Goal: Use online tool/utility: Utilize a website feature to perform a specific function

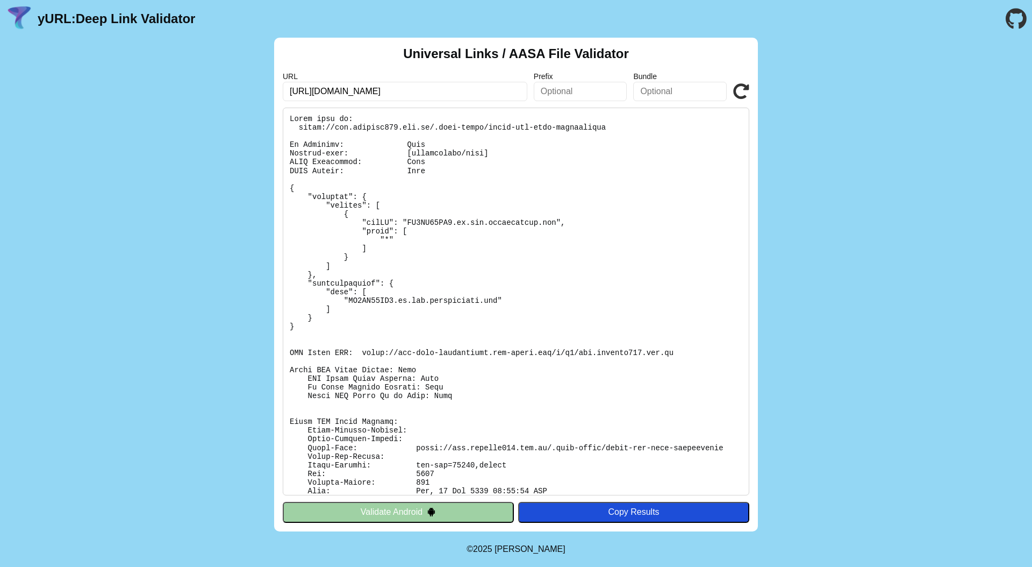
click at [332, 92] on input "https://sso.baochay114.gov.vn" at bounding box center [405, 91] width 245 height 19
drag, startPoint x: 305, startPoint y: 331, endPoint x: 295, endPoint y: 327, distance: 10.7
click at [304, 331] on pre at bounding box center [516, 302] width 467 height 388
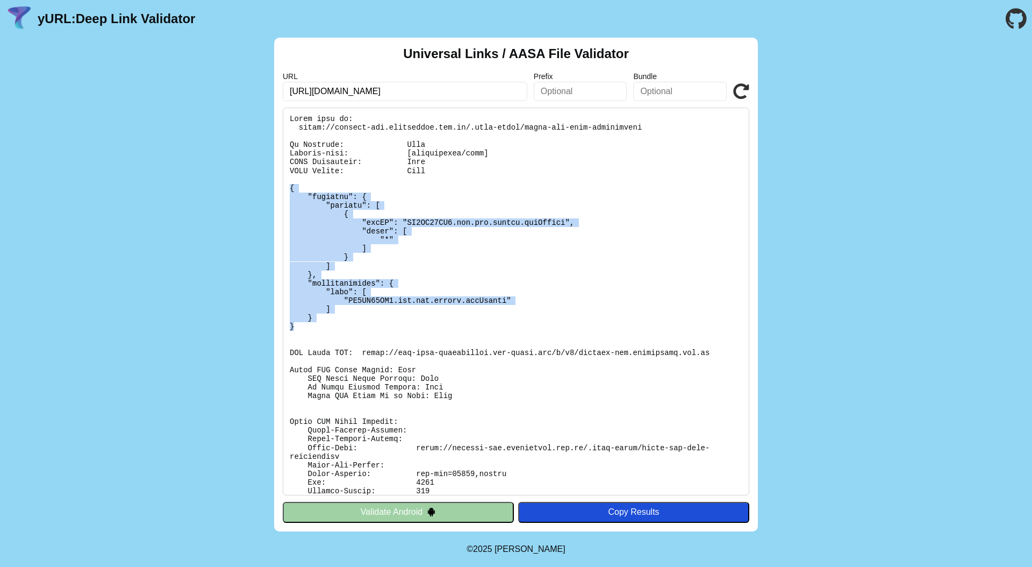
drag, startPoint x: 296, startPoint y: 326, endPoint x: 286, endPoint y: 189, distance: 137.5
click at [286, 189] on pre at bounding box center [516, 302] width 467 height 388
copy pre "{ "applinks": { "details": [ { "appID": "WN6ZY84UC3.com.ots.global.vneTrafic", …"
click at [449, 511] on button "Validate Android" at bounding box center [398, 512] width 231 height 20
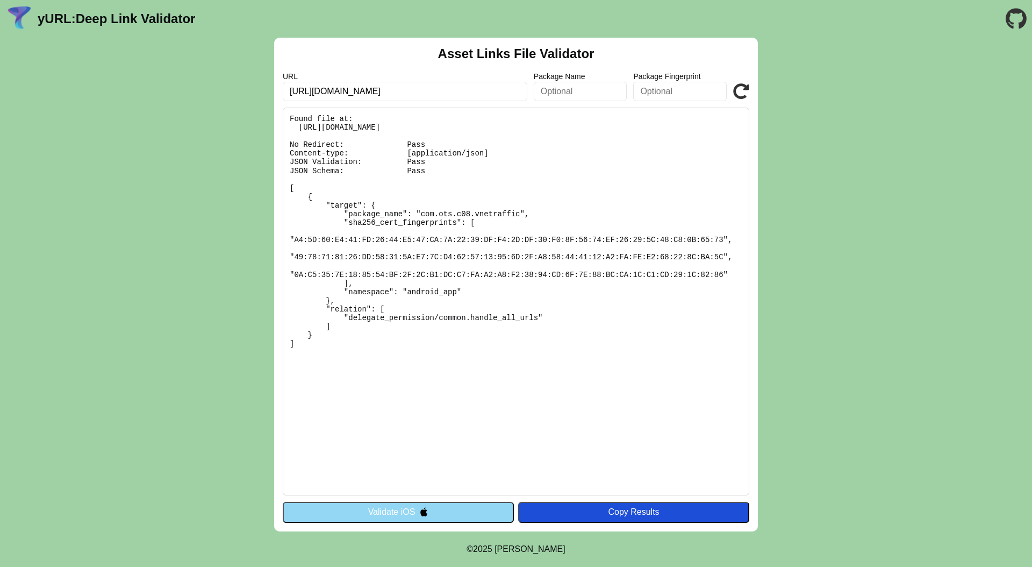
click at [320, 197] on pre "Found file at: https://citizen-sso.vnetraffic.gov.vn/.well-known/assetlinks.jso…" at bounding box center [516, 302] width 467 height 388
drag, startPoint x: 290, startPoint y: 188, endPoint x: 311, endPoint y: 344, distance: 157.3
click at [311, 344] on pre "Found file at: https://citizen-sso.vnetraffic.gov.vn/.well-known/assetlinks.jso…" at bounding box center [516, 302] width 467 height 388
copy pre "[ { "target": { "package_name": "com.ots.c08.vnetraffic", "sha256_cert_fingerpr…"
click at [437, 92] on input "https://citizen-sso.vnetraffic.gov.vn/" at bounding box center [405, 91] width 245 height 19
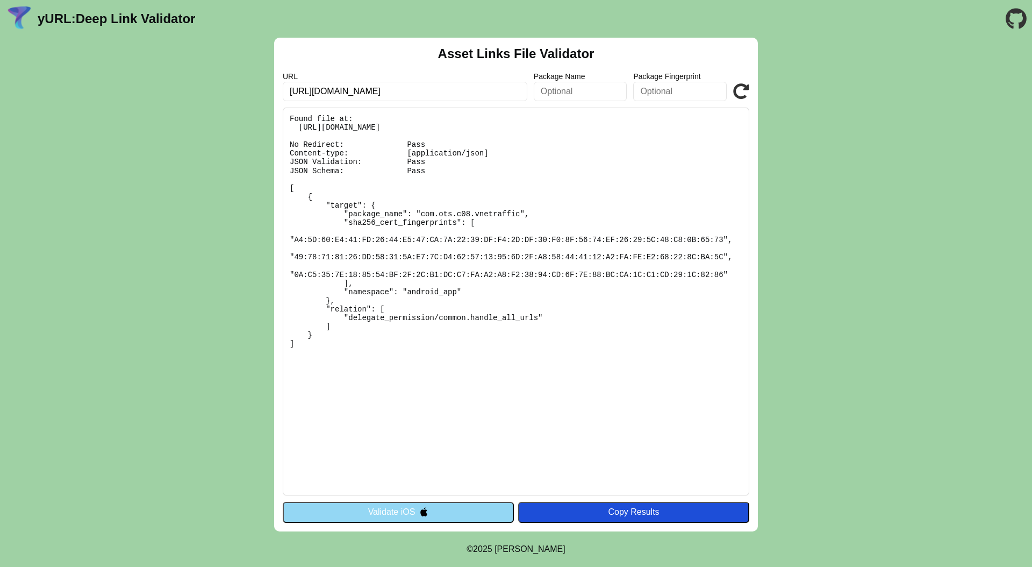
paste input "flat-night-9127.5xdfnkjd6p.workers.dev"
type input "[URL][DOMAIN_NAME]"
click button "Validate" at bounding box center [0, 0] width 0 height 0
click at [430, 508] on button "Validate iOS" at bounding box center [398, 512] width 231 height 20
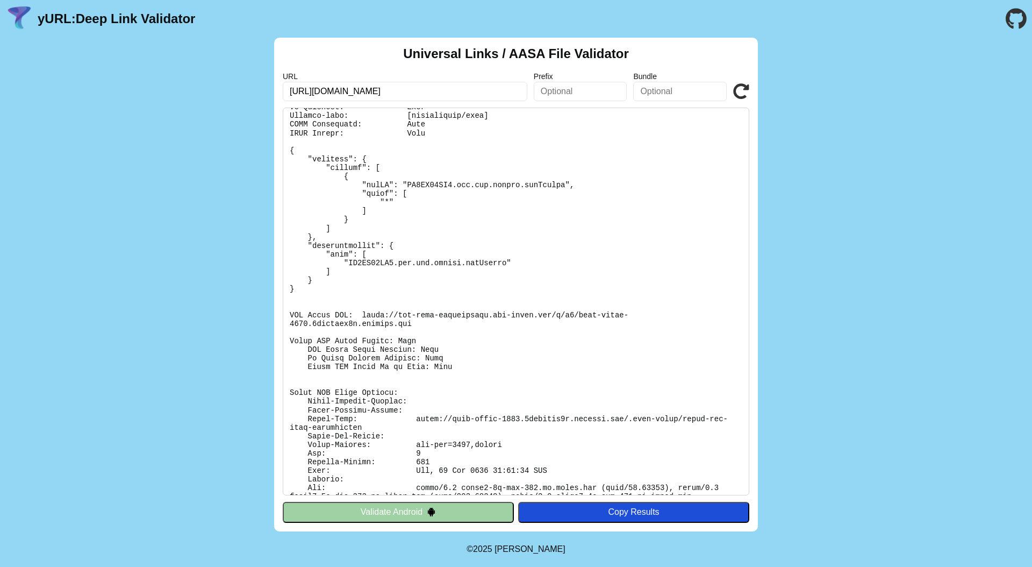
scroll to position [68, 0]
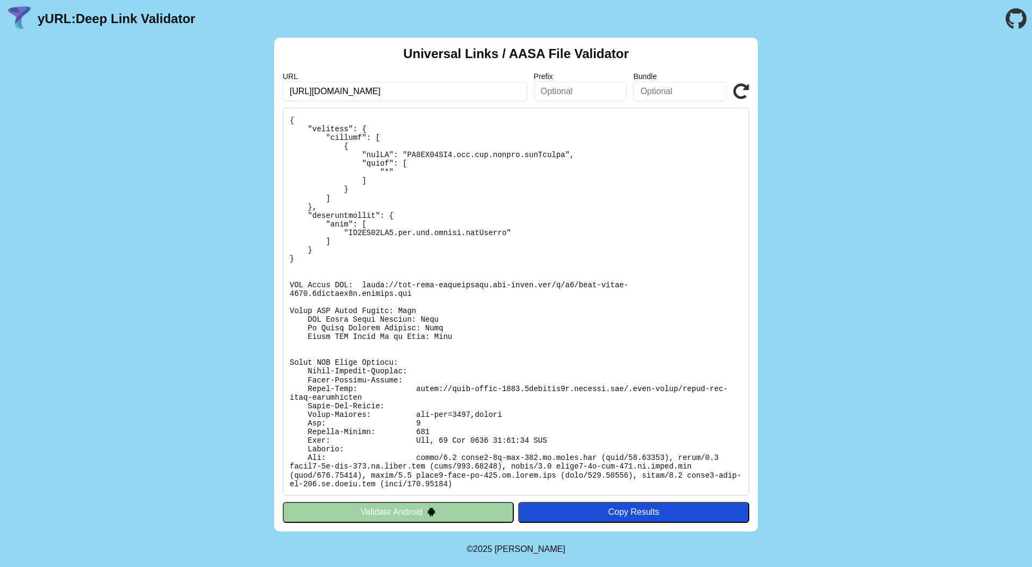
drag, startPoint x: 478, startPoint y: 91, endPoint x: 316, endPoint y: 92, distance: 162.4
click at [316, 92] on input "https://flat-night-9127.5xdfnkjd6p.workers.dev" at bounding box center [405, 91] width 245 height 19
paste input "sso-etraffic.gtelict.vn"
type input "[URL][DOMAIN_NAME]"
click button "Validate" at bounding box center [0, 0] width 0 height 0
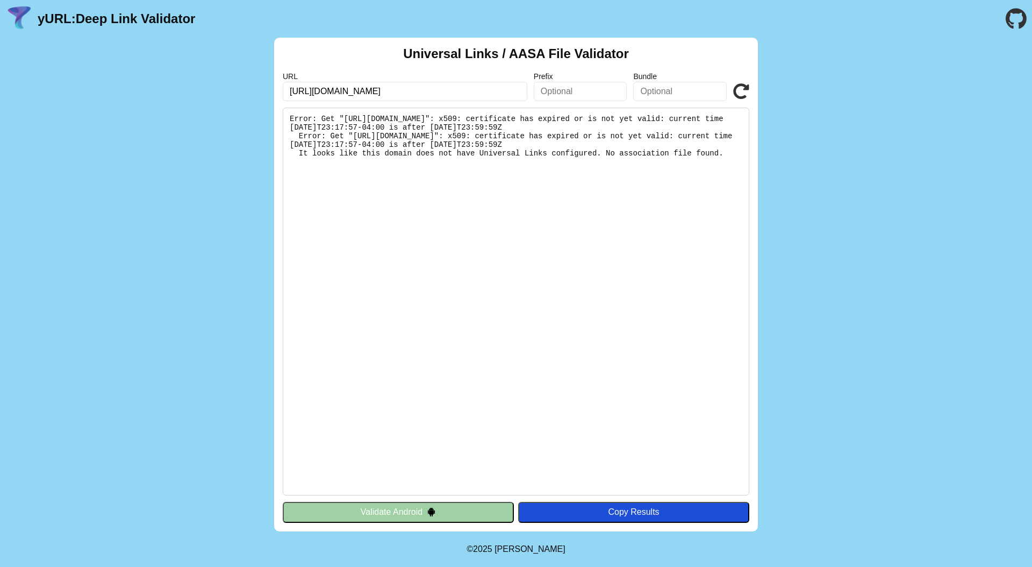
click at [474, 91] on input "[URL][DOMAIN_NAME]" at bounding box center [405, 91] width 245 height 19
click button "Validate" at bounding box center [0, 0] width 0 height 0
drag, startPoint x: 353, startPoint y: 119, endPoint x: 670, endPoint y: 120, distance: 316.7
click at [670, 120] on pre "Error: Get "https://sso-etraffic.gtelict.vn/.well-known/apple-app-site-associat…" at bounding box center [516, 302] width 467 height 388
copy pre "https://sso-etraffic.gtelict.vn/.well-known/apple-app-site-association"
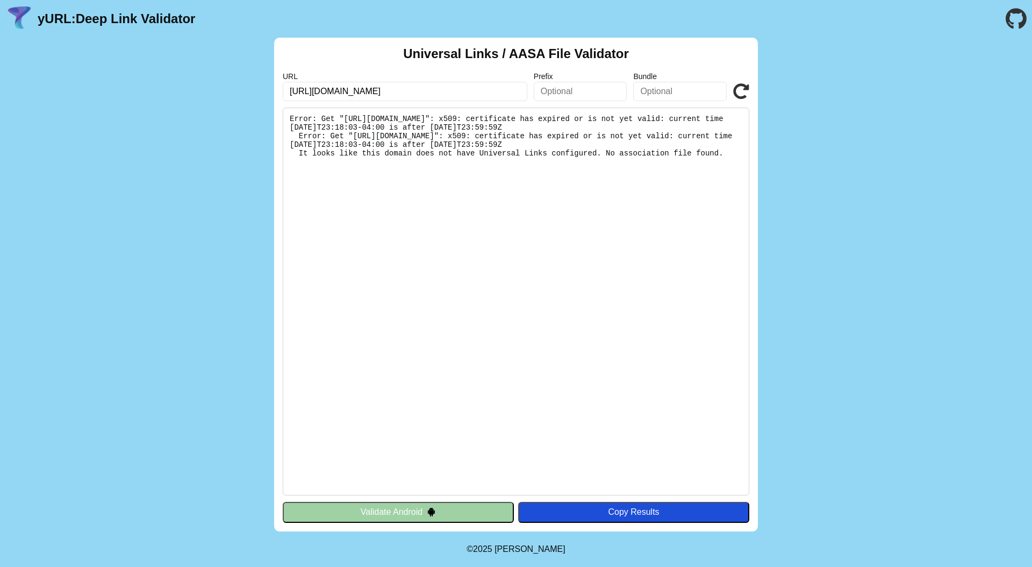
click at [636, 178] on pre "Error: Get "https://sso-etraffic.gtelict.vn/.well-known/apple-app-site-associat…" at bounding box center [516, 302] width 467 height 388
click at [739, 93] on icon at bounding box center [741, 91] width 16 height 16
click at [443, 90] on input "[URL][DOMAIN_NAME]" at bounding box center [405, 91] width 245 height 19
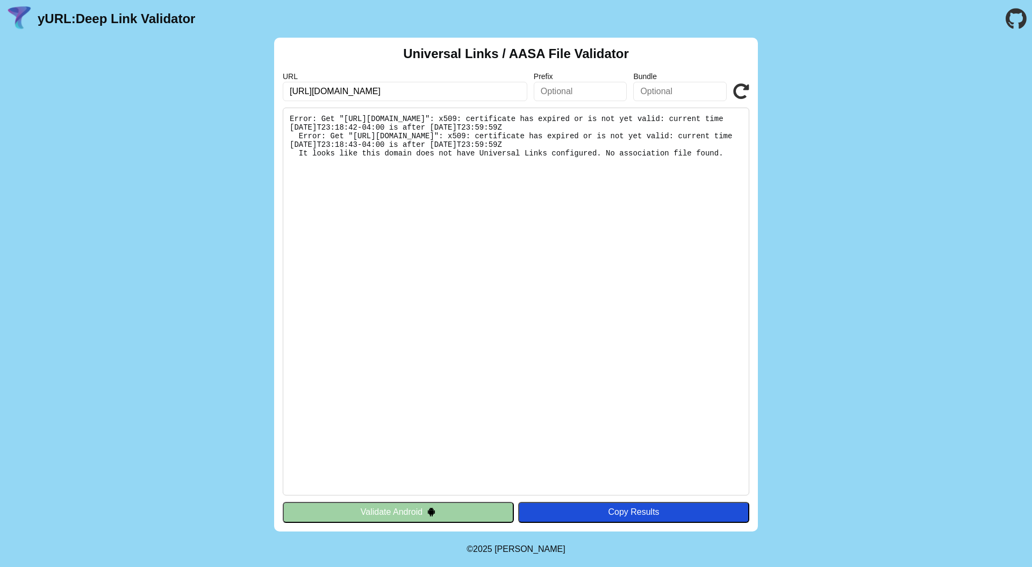
click at [746, 91] on icon at bounding box center [741, 91] width 16 height 16
click at [743, 91] on icon at bounding box center [741, 91] width 16 height 16
click at [445, 510] on button "Validate Android" at bounding box center [398, 512] width 231 height 20
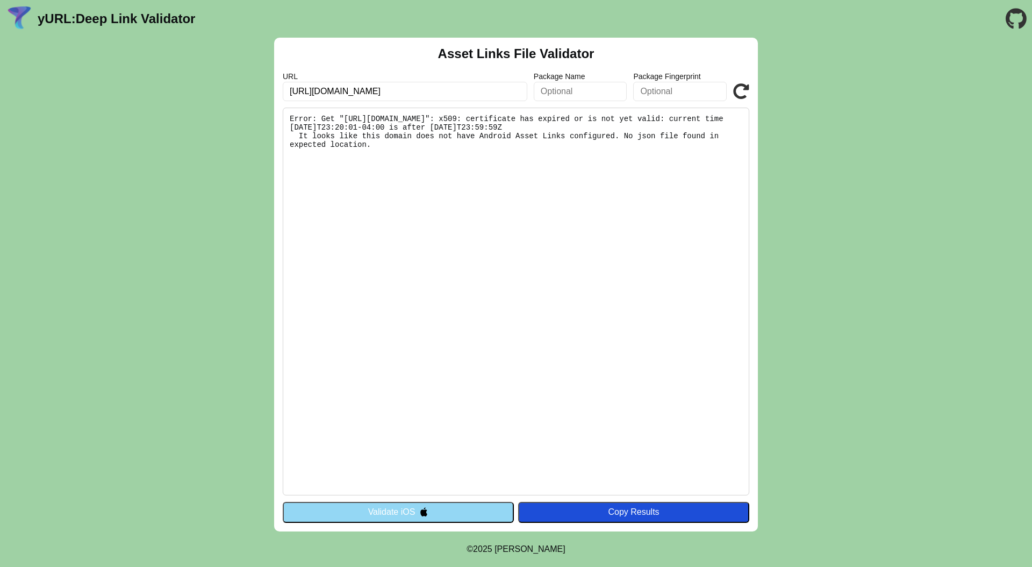
click at [445, 510] on button "Validate iOS" at bounding box center [398, 512] width 231 height 20
click at [425, 92] on input "[URL][DOMAIN_NAME]" at bounding box center [405, 91] width 245 height 19
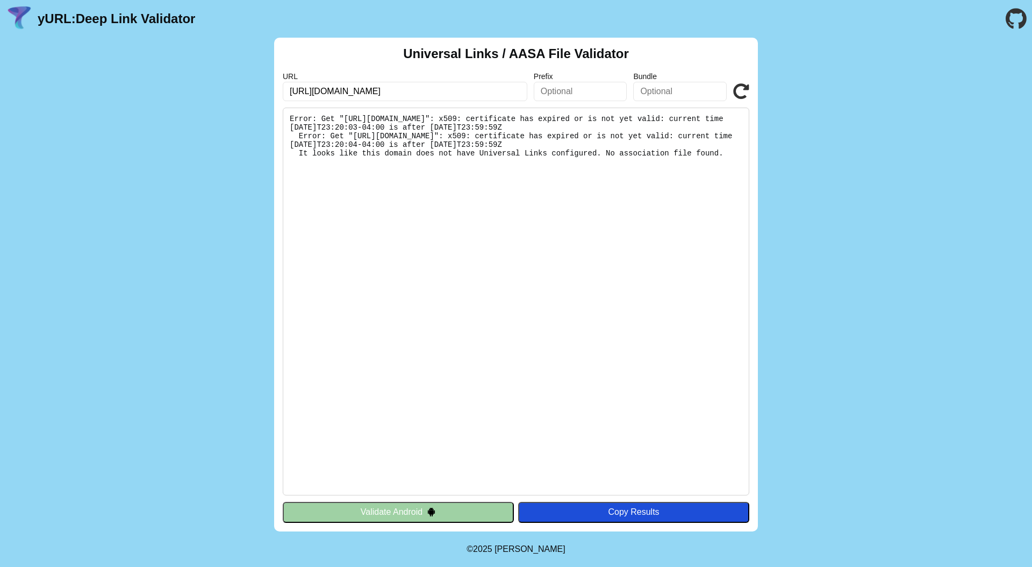
click at [423, 94] on input "[URL][DOMAIN_NAME]" at bounding box center [405, 91] width 245 height 19
drag, startPoint x: 331, startPoint y: 93, endPoint x: 261, endPoint y: 91, distance: 70.5
click at [261, 91] on div "Universal Links / AASA File Validator URL https://sso-etraffic.gtelict.vn Prefi…" at bounding box center [516, 285] width 1032 height 494
click at [554, 143] on pre "Error: Get "https://sso-etraffic.gtelict.vn/.well-known/apple-app-site-associat…" at bounding box center [516, 302] width 467 height 388
drag, startPoint x: 353, startPoint y: 118, endPoint x: 671, endPoint y: 119, distance: 317.8
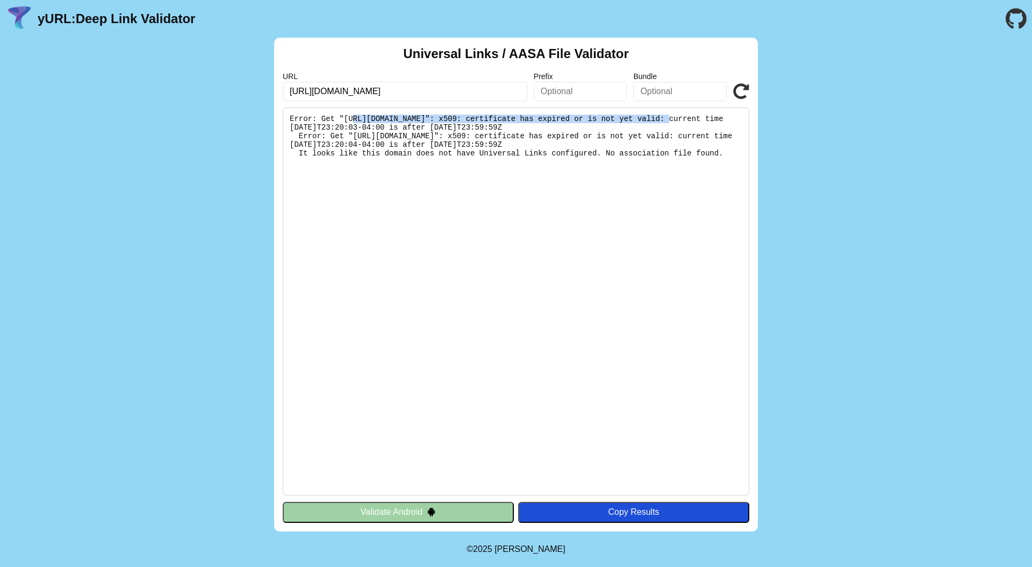
click at [671, 119] on pre "Error: Get "https://sso-etraffic.gtelict.vn/.well-known/apple-app-site-associat…" at bounding box center [516, 302] width 467 height 388
copy pre "https://sso-etraffic.gtelict.vn/.well-known/apple-app-site-association"
click at [738, 92] on icon at bounding box center [741, 91] width 16 height 16
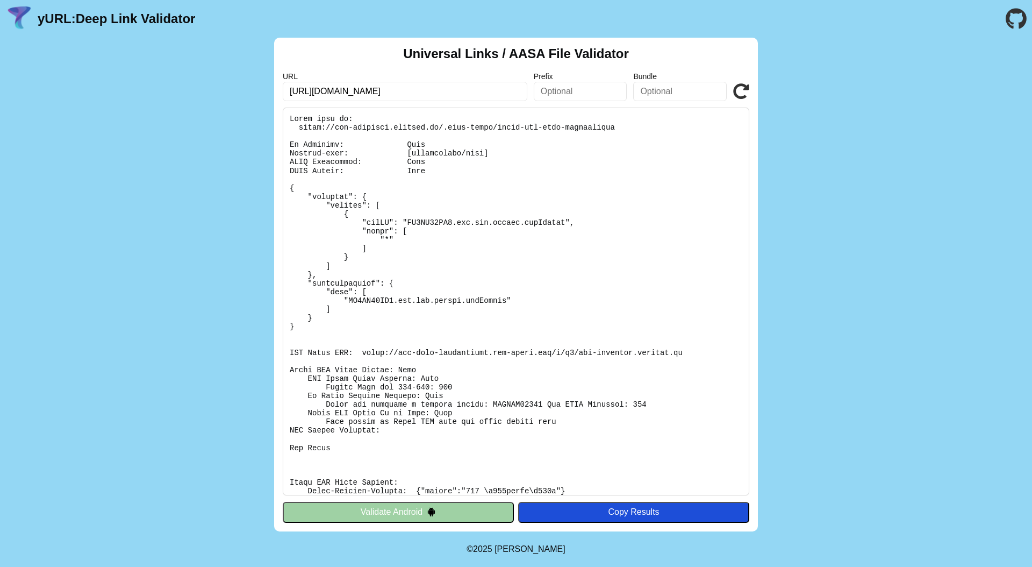
click at [737, 91] on icon at bounding box center [741, 91] width 16 height 16
click at [445, 511] on button "Validate Android" at bounding box center [398, 512] width 231 height 20
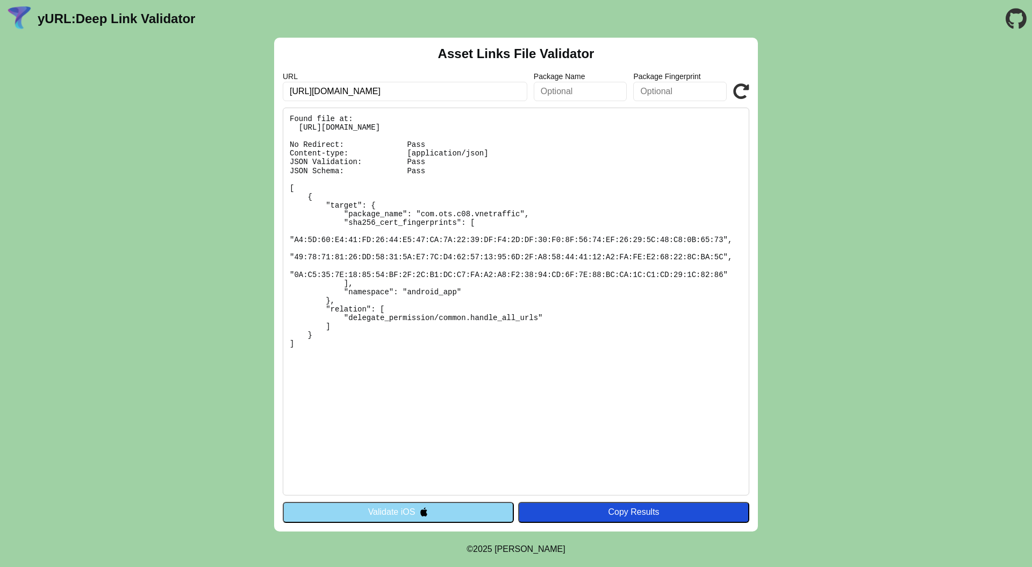
click at [743, 94] on icon at bounding box center [741, 91] width 16 height 16
click at [741, 94] on icon at bounding box center [741, 91] width 16 height 16
click at [426, 513] on img at bounding box center [423, 511] width 9 height 9
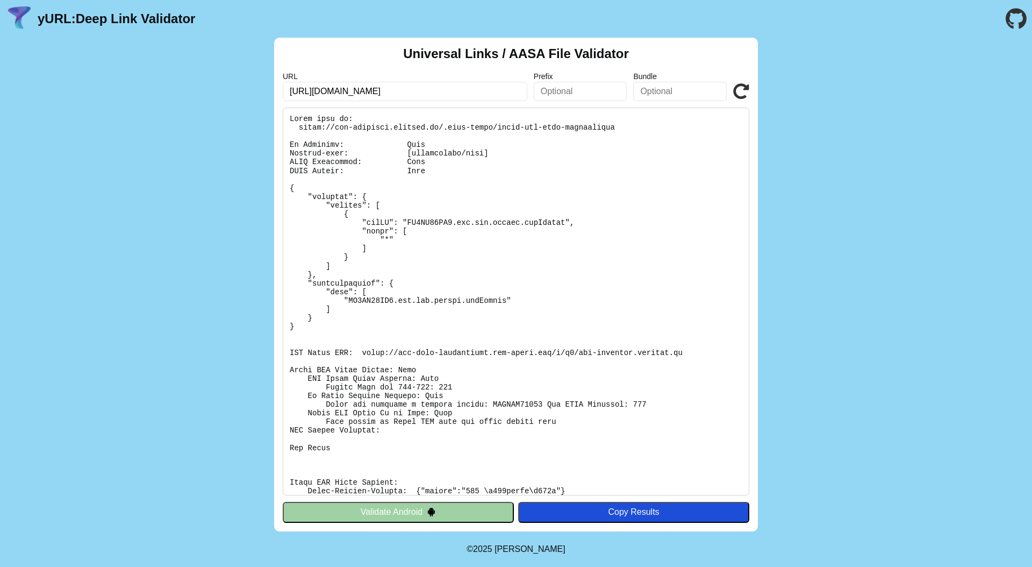
scroll to position [102, 0]
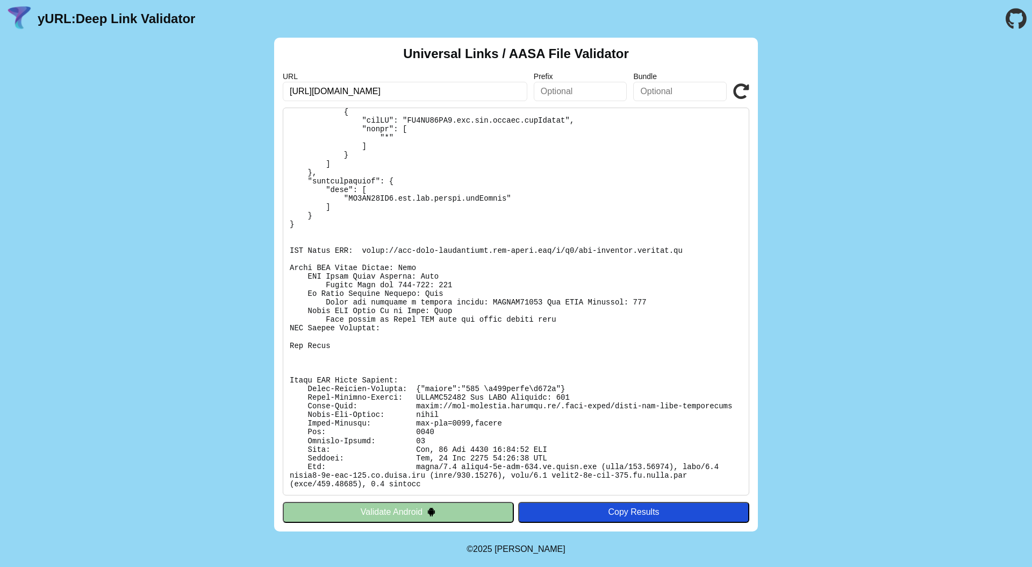
click at [741, 89] on icon at bounding box center [741, 91] width 16 height 16
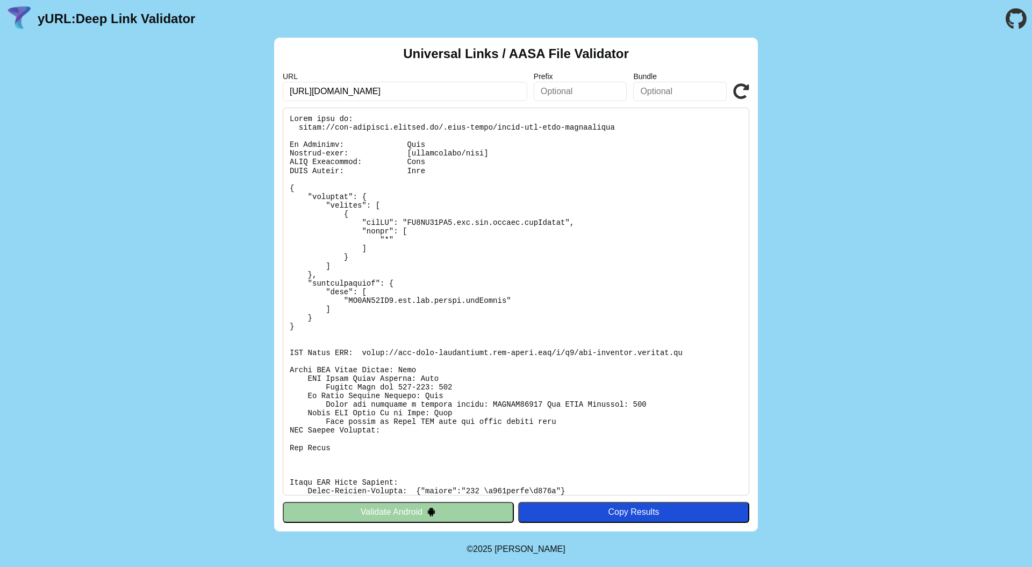
click at [741, 89] on icon at bounding box center [741, 91] width 16 height 16
click at [430, 511] on img at bounding box center [431, 511] width 9 height 9
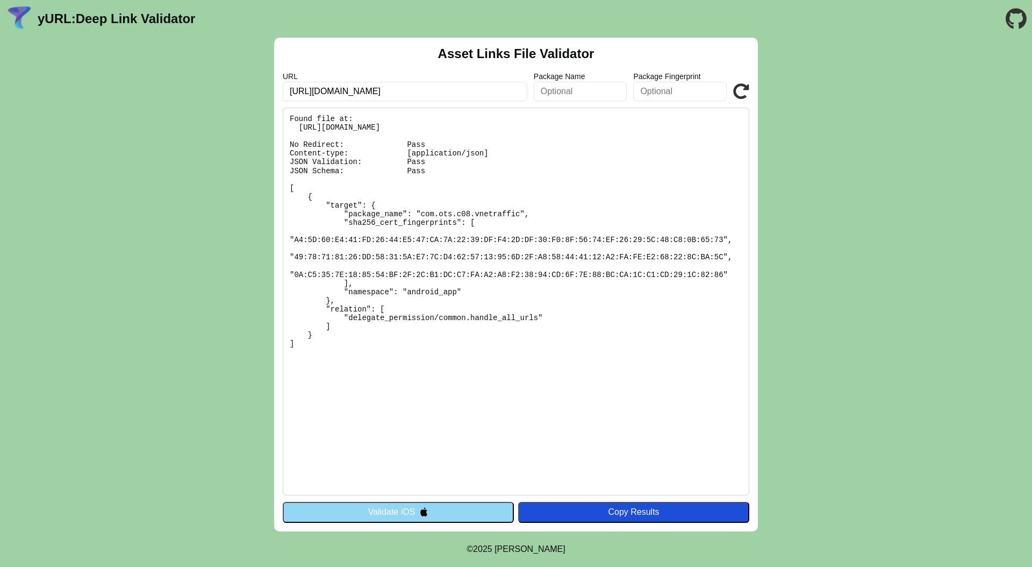
click at [739, 88] on icon at bounding box center [741, 91] width 16 height 16
click at [459, 510] on button "Validate iOS" at bounding box center [398, 512] width 231 height 20
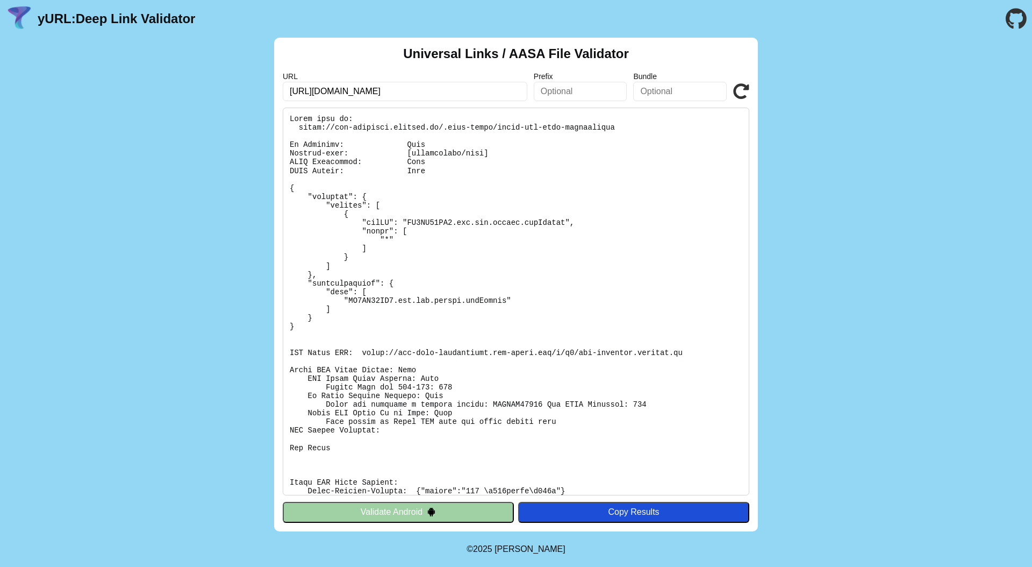
scroll to position [102, 0]
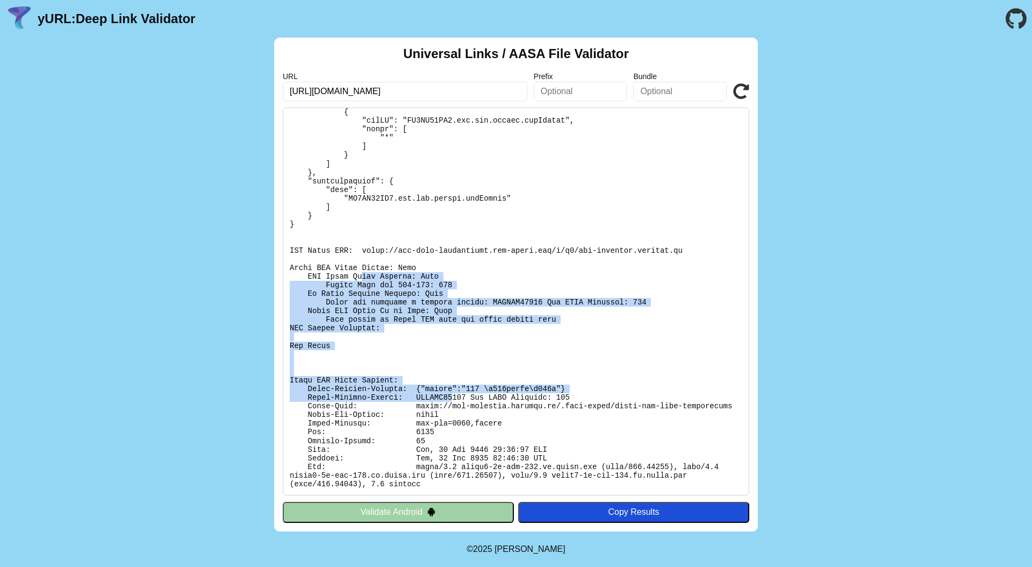
drag, startPoint x: 360, startPoint y: 277, endPoint x: 455, endPoint y: 402, distance: 156.1
click at [455, 402] on pre at bounding box center [516, 302] width 467 height 388
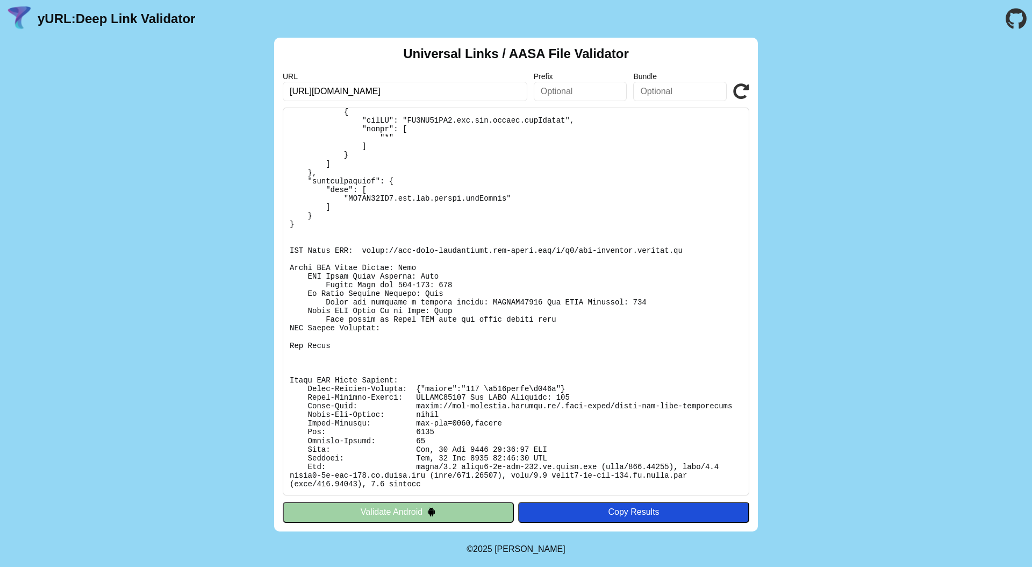
click at [459, 405] on pre at bounding box center [516, 302] width 467 height 388
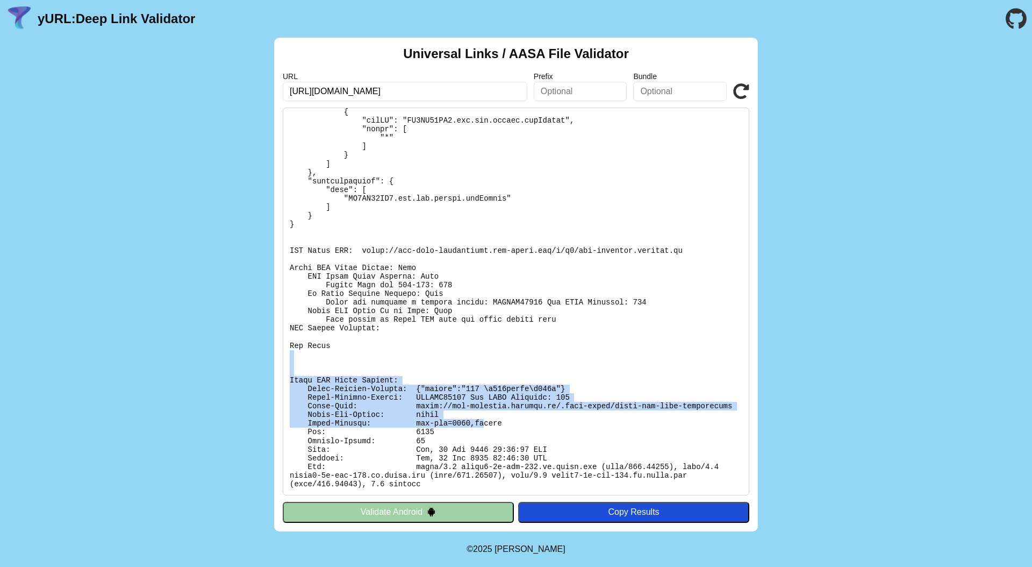
drag, startPoint x: 483, startPoint y: 419, endPoint x: 417, endPoint y: 337, distance: 105.6
click at [423, 344] on pre at bounding box center [516, 302] width 467 height 388
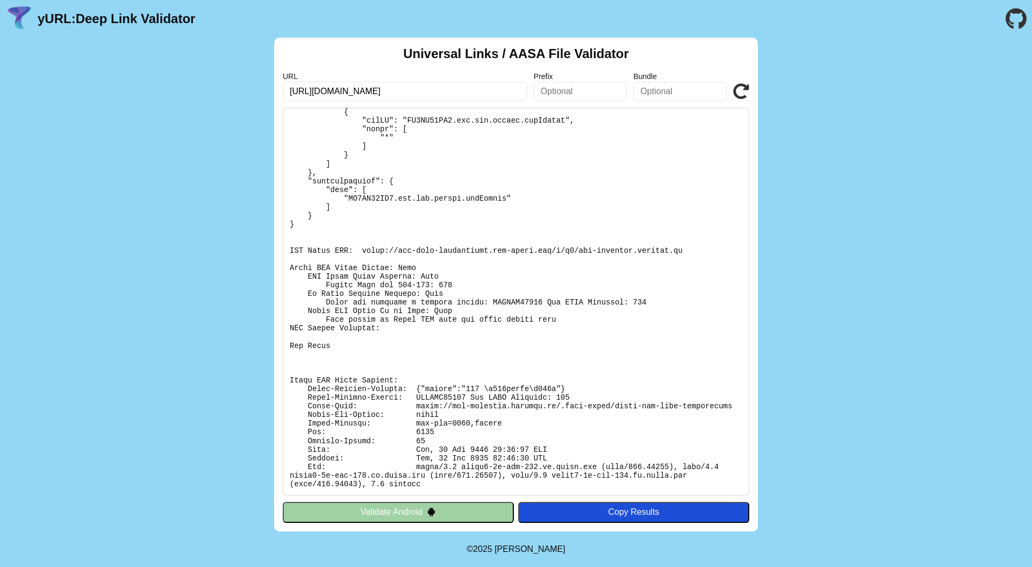
click at [417, 337] on pre at bounding box center [516, 302] width 467 height 388
click at [436, 512] on img at bounding box center [431, 511] width 9 height 9
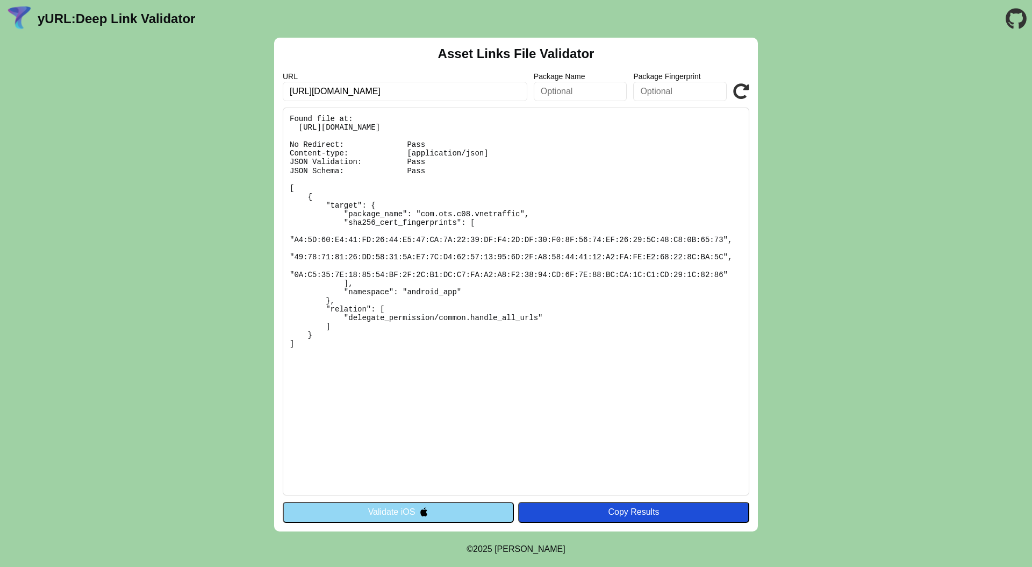
click at [411, 506] on button "Validate iOS" at bounding box center [398, 512] width 231 height 20
